Goal: Transaction & Acquisition: Purchase product/service

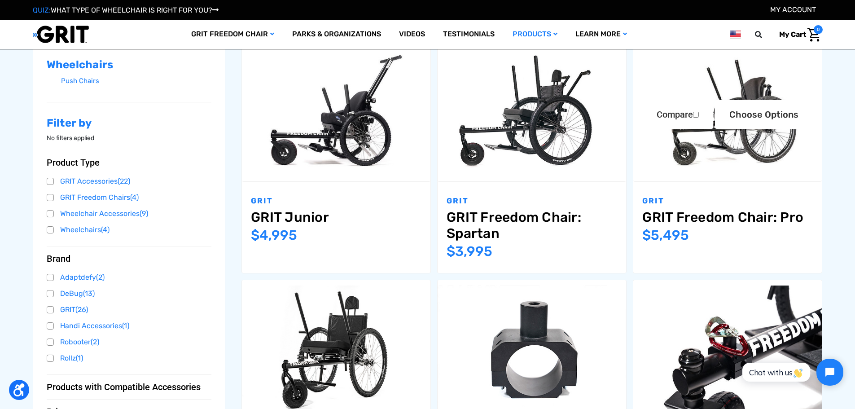
click at [684, 164] on img "GRIT Freedom Chair: Pro,$5,495.00\a" at bounding box center [727, 113] width 189 height 126
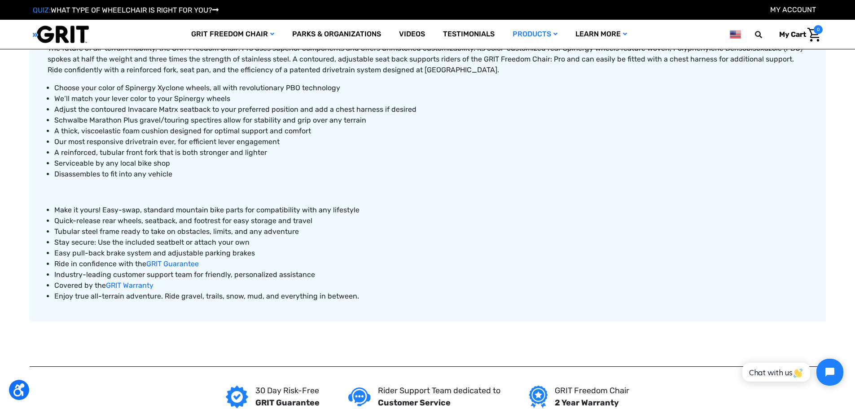
scroll to position [449, 0]
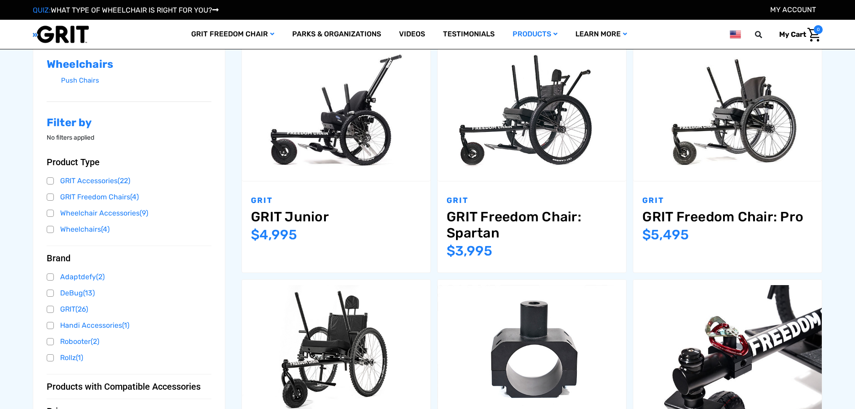
scroll to position [179, 0]
